Goal: Task Accomplishment & Management: Complete application form

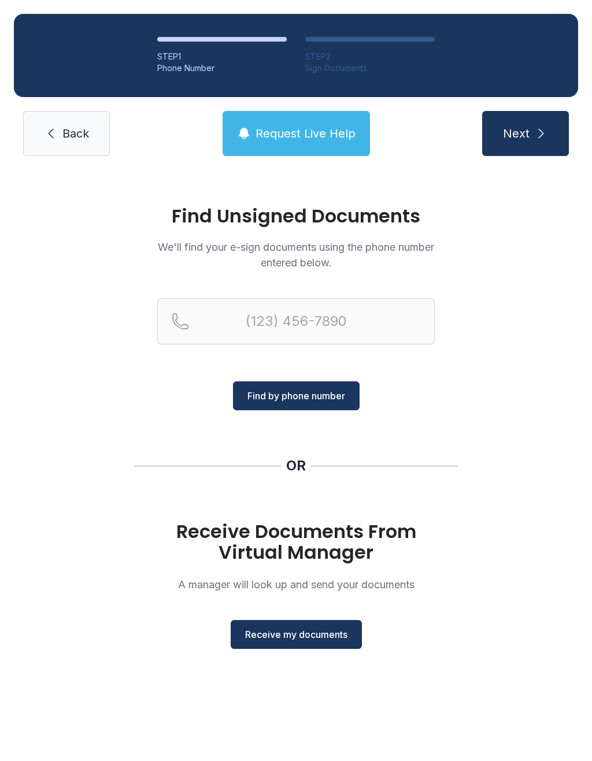
click at [294, 638] on span "Receive my documents" at bounding box center [296, 634] width 102 height 14
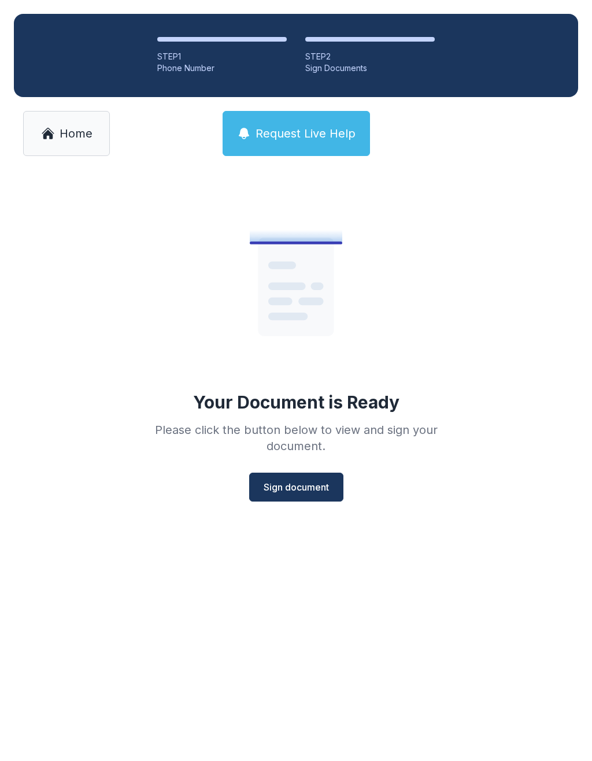
click at [302, 477] on button "Sign document" at bounding box center [296, 487] width 94 height 29
click at [71, 136] on span "Home" at bounding box center [76, 133] width 33 height 16
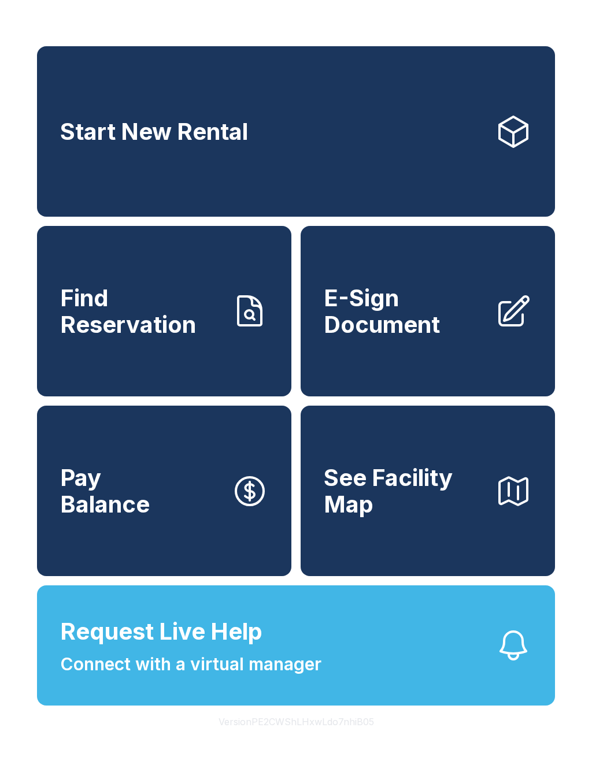
click at [395, 313] on span "E-Sign Document" at bounding box center [405, 311] width 162 height 53
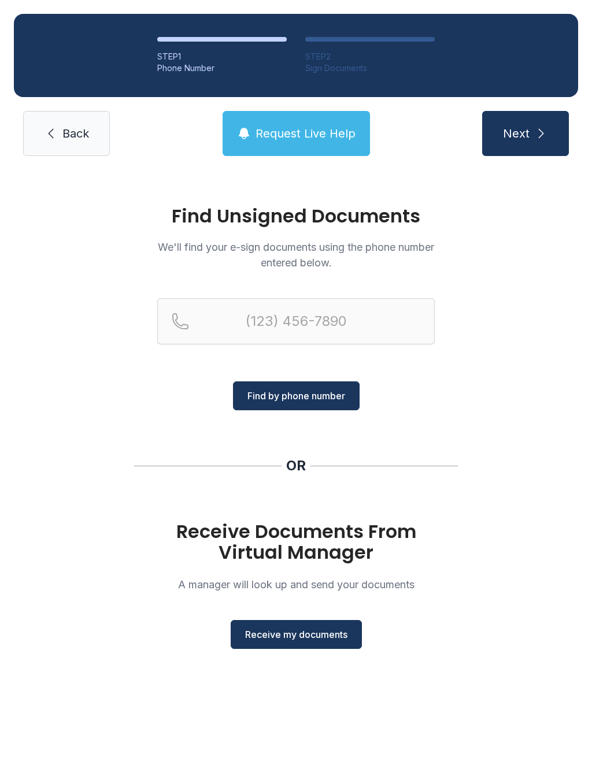
click at [289, 641] on span "Receive my documents" at bounding box center [296, 634] width 102 height 14
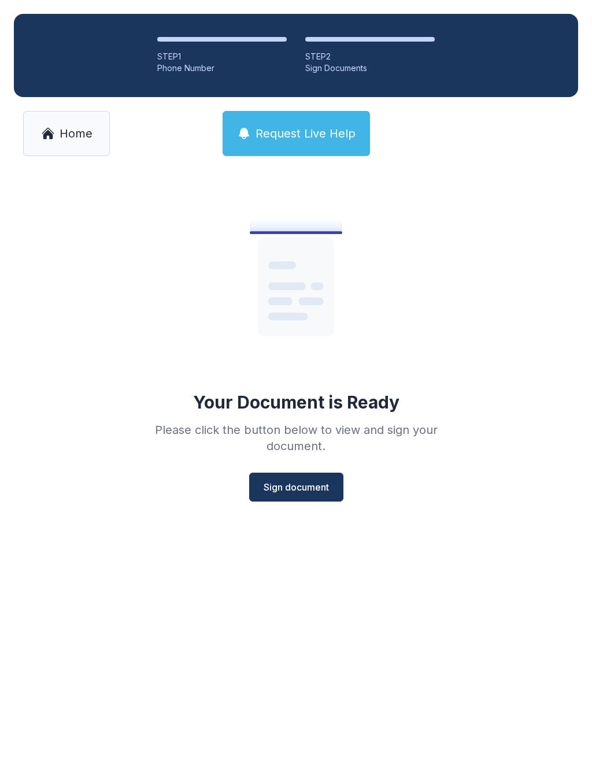
click at [300, 481] on span "Sign document" at bounding box center [295, 487] width 65 height 14
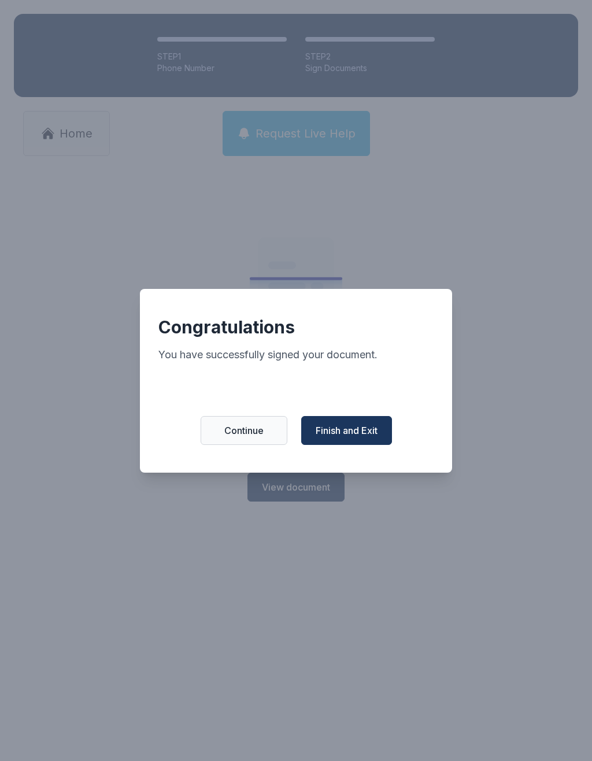
click at [358, 437] on span "Finish and Exit" at bounding box center [346, 430] width 62 height 14
